Goal: Find specific page/section: Find specific page/section

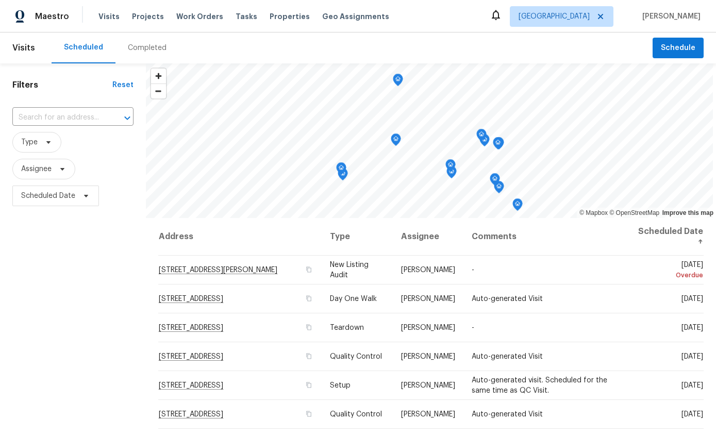
scroll to position [123, 0]
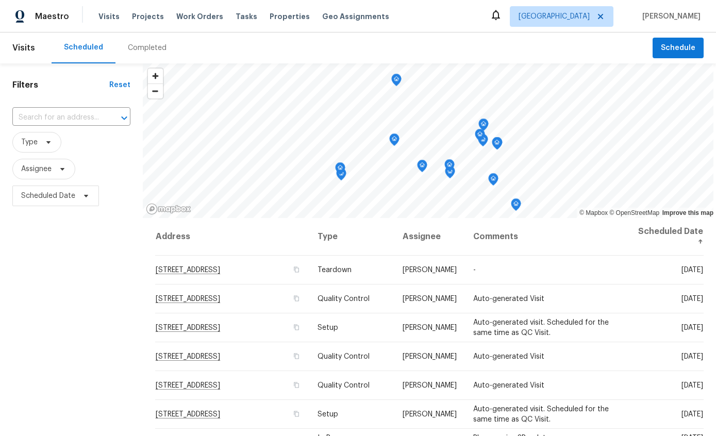
click at [144, 43] on div "Completed" at bounding box center [147, 48] width 39 height 10
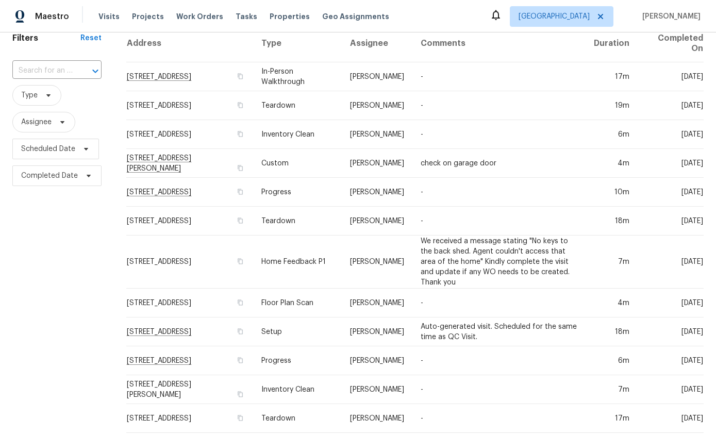
scroll to position [52, 0]
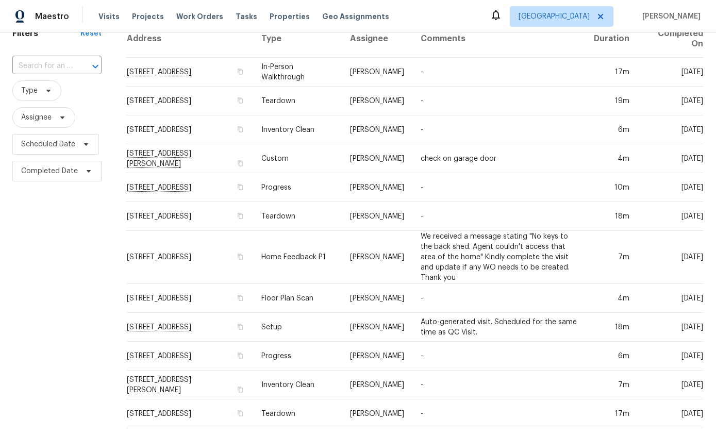
click at [507, 257] on td "We received a message stating "No keys to the back shed. Agent couldn't access …" at bounding box center [498, 257] width 173 height 53
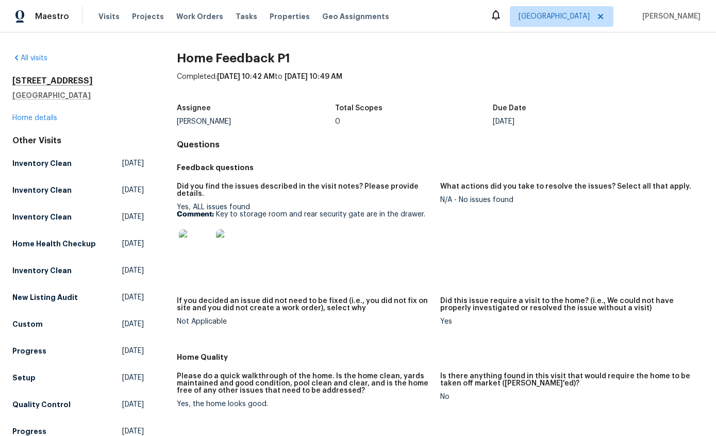
scroll to position [2, 0]
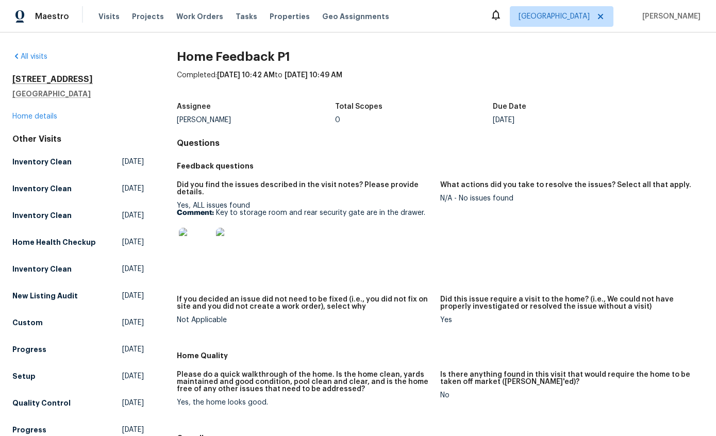
click at [202, 231] on img at bounding box center [195, 244] width 33 height 33
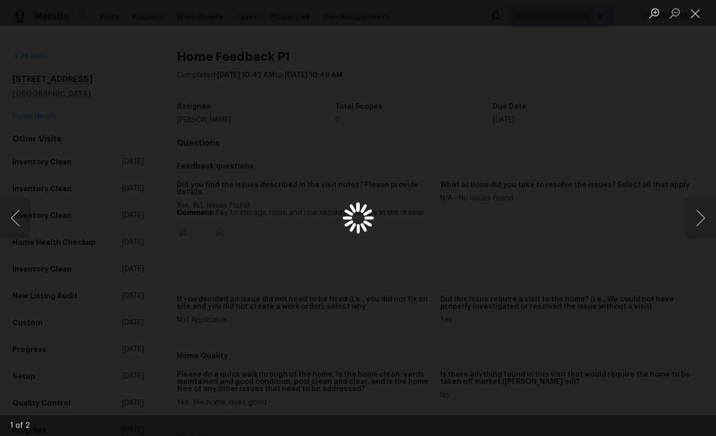
click at [196, 233] on div "Lightbox" at bounding box center [358, 218] width 716 height 436
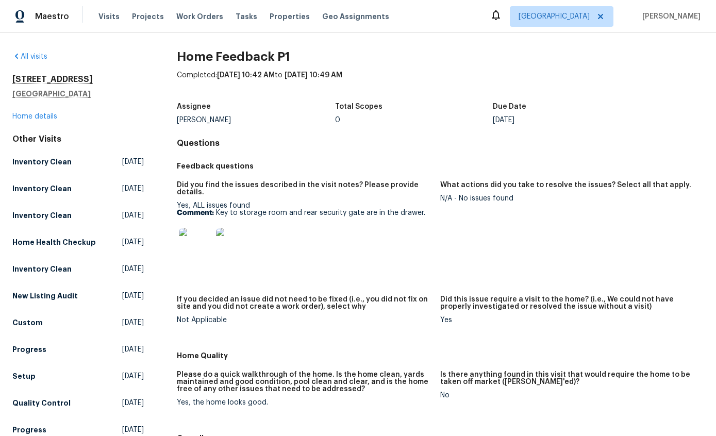
click at [192, 243] on img at bounding box center [195, 244] width 33 height 33
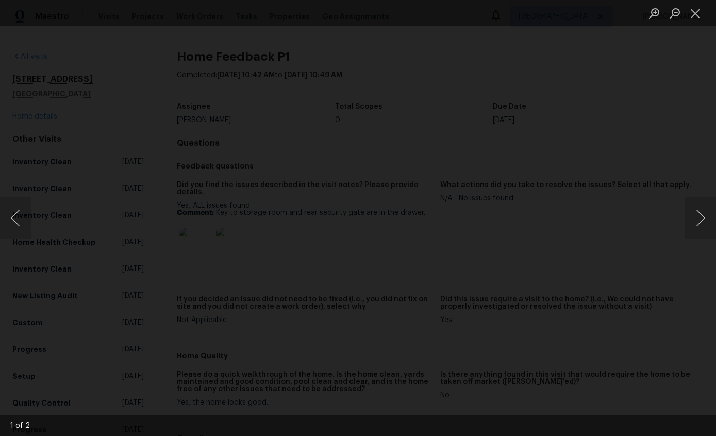
click at [317, 249] on img "Lightbox" at bounding box center [400, 183] width 671 height 409
click at [440, 240] on img "Lightbox" at bounding box center [395, 175] width 671 height 409
click at [372, 380] on img "Lightbox" at bounding box center [395, 175] width 671 height 409
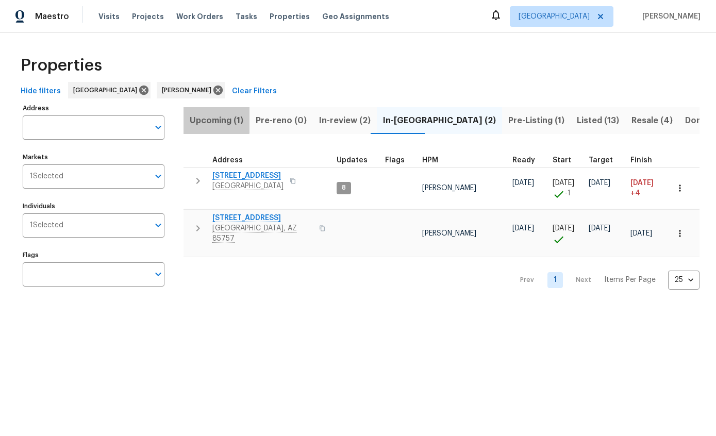
click at [215, 116] on span "Upcoming (1)" at bounding box center [217, 120] width 54 height 14
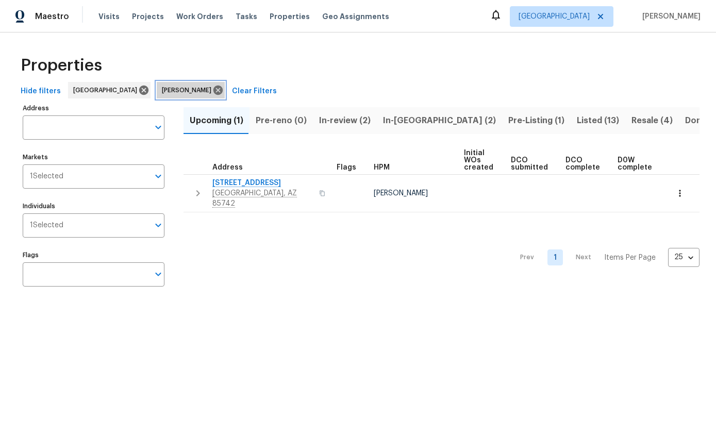
click at [162, 92] on span "[PERSON_NAME]" at bounding box center [189, 90] width 54 height 10
click at [213, 91] on icon at bounding box center [217, 90] width 9 height 9
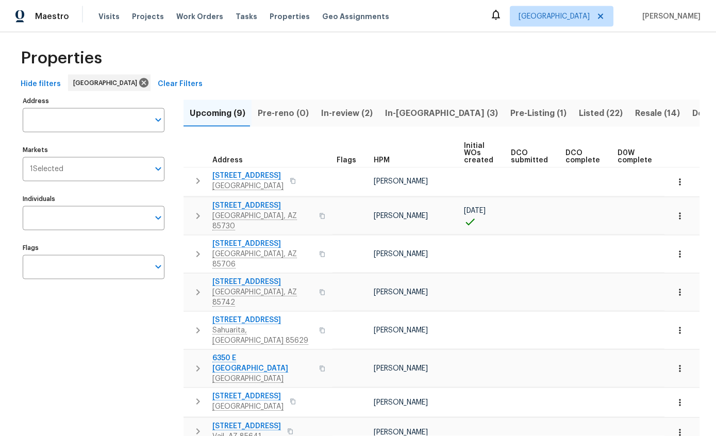
scroll to position [39, 0]
click at [41, 78] on span "Hide filters" at bounding box center [41, 84] width 40 height 13
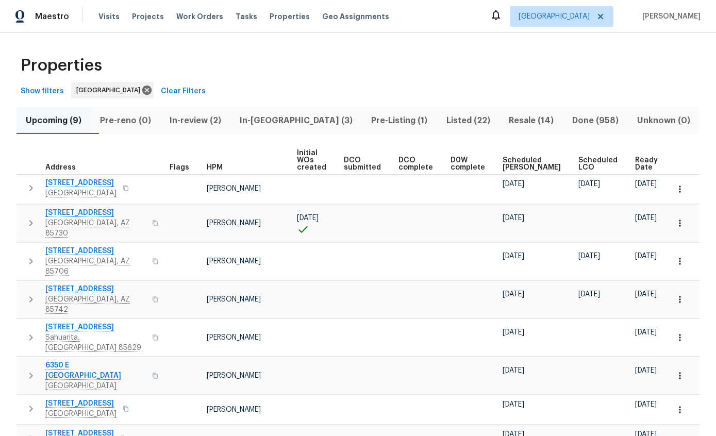
scroll to position [37, 0]
click at [645, 157] on span "Ready Date" at bounding box center [646, 164] width 23 height 14
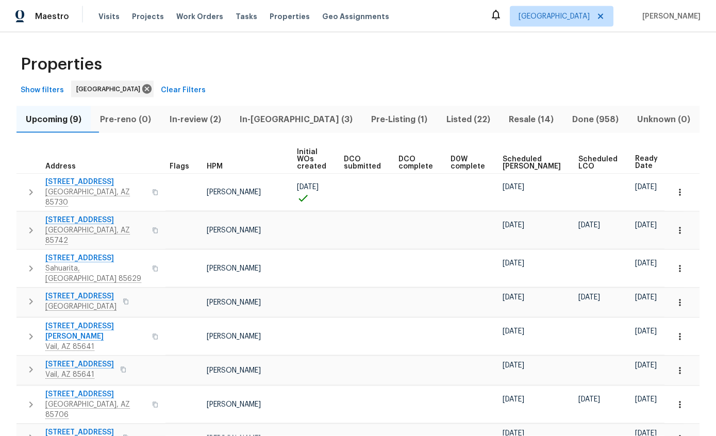
scroll to position [41, 0]
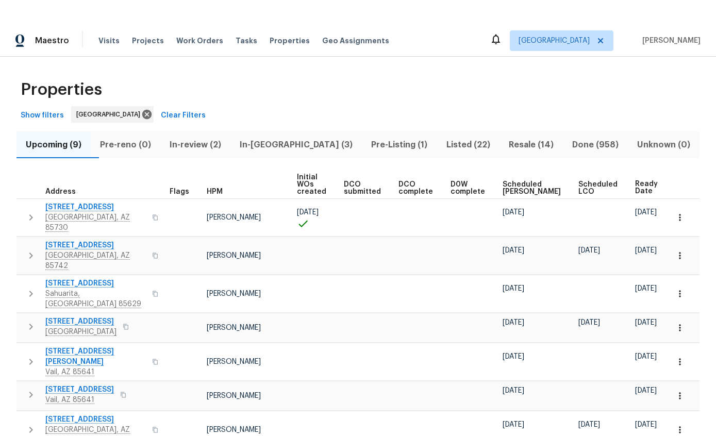
click at [32, 86] on span "Show filters" at bounding box center [42, 91] width 43 height 13
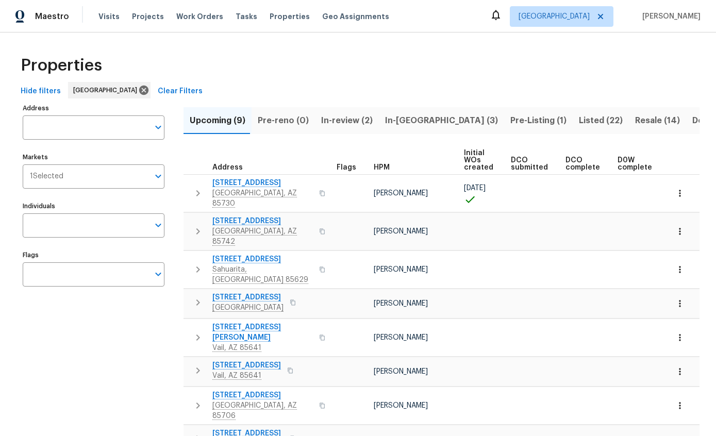
click at [118, 224] on input "Individuals" at bounding box center [86, 225] width 126 height 24
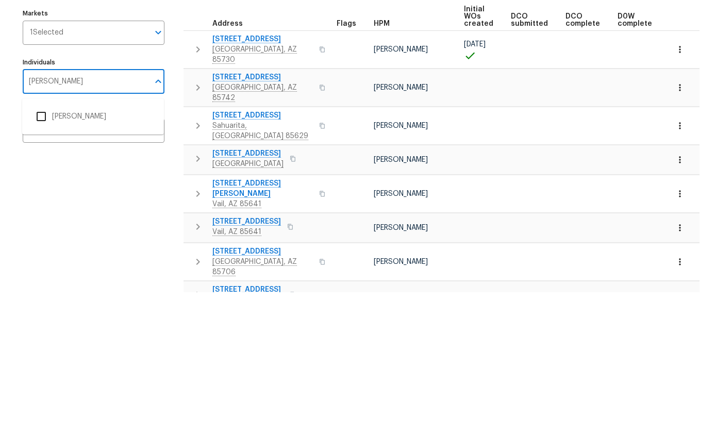
type input "[PERSON_NAME]"
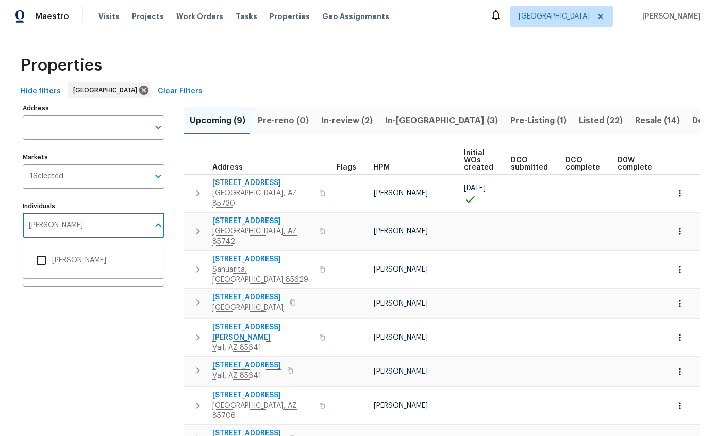
click at [47, 249] on input "checkbox" at bounding box center [41, 260] width 22 height 22
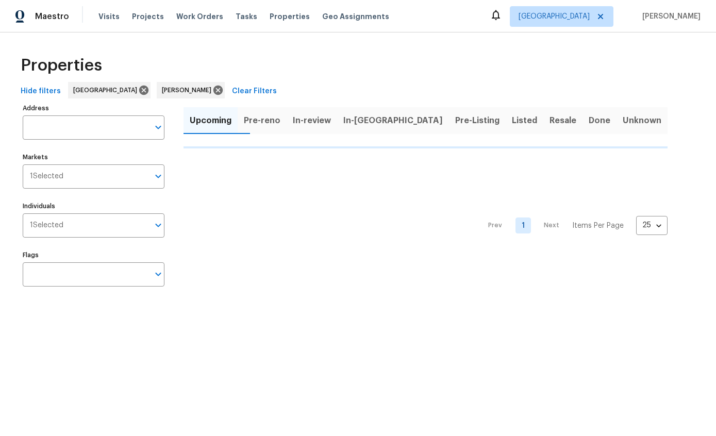
scroll to position [0, 0]
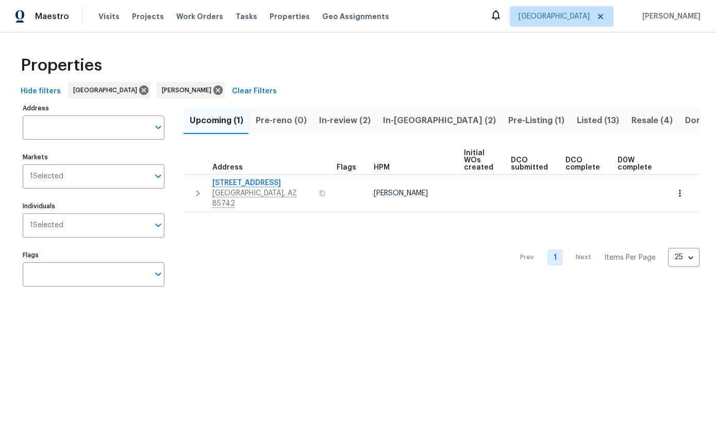
click at [631, 118] on span "Resale (4)" at bounding box center [651, 120] width 41 height 14
